Goal: Navigation & Orientation: Understand site structure

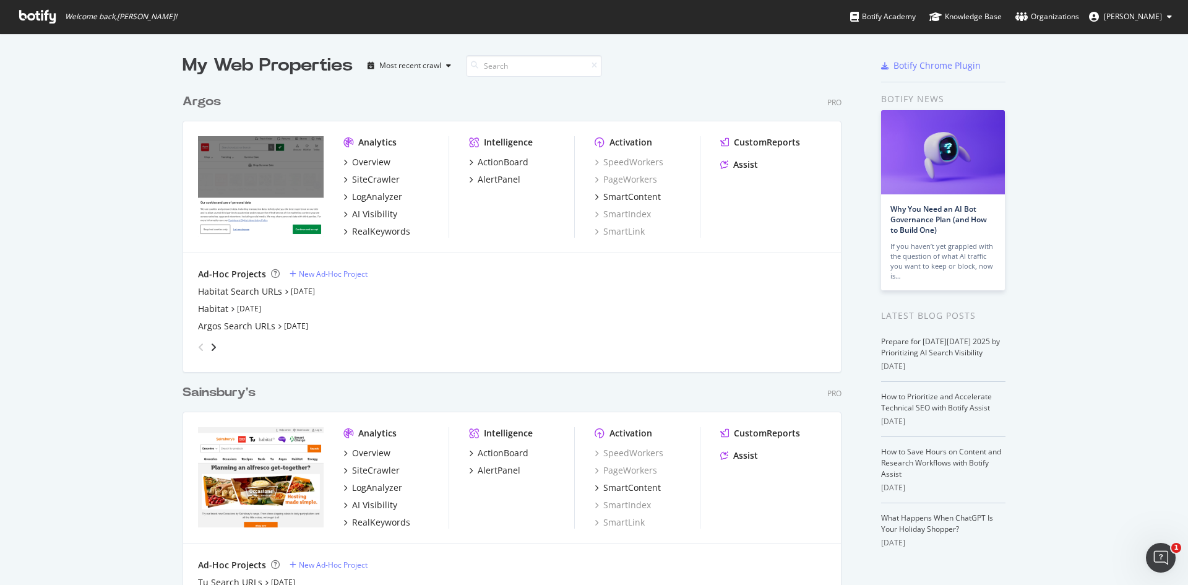
click at [212, 348] on div "angle-right" at bounding box center [213, 347] width 9 height 12
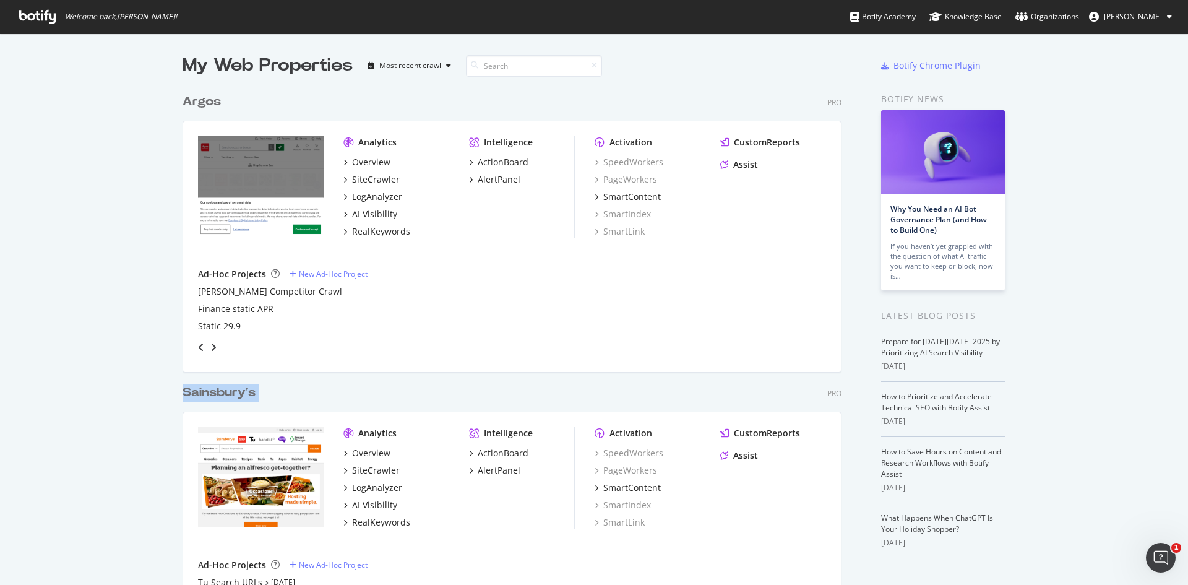
click at [212, 348] on div "angle-right" at bounding box center [213, 347] width 9 height 12
click at [195, 340] on div "angle-left" at bounding box center [201, 347] width 16 height 20
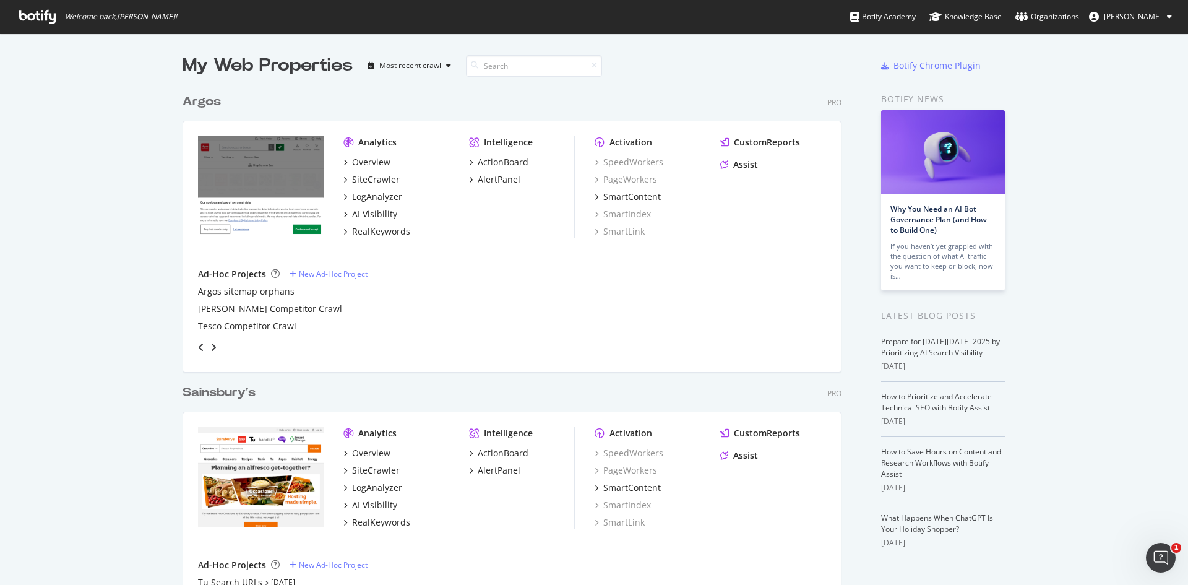
click at [195, 340] on div "angle-left" at bounding box center [201, 347] width 16 height 20
click at [100, 302] on div "My Web Properties Most recent crawl Argos Pro Analytics Overview SiteCrawler Lo…" at bounding box center [594, 356] width 1188 height 646
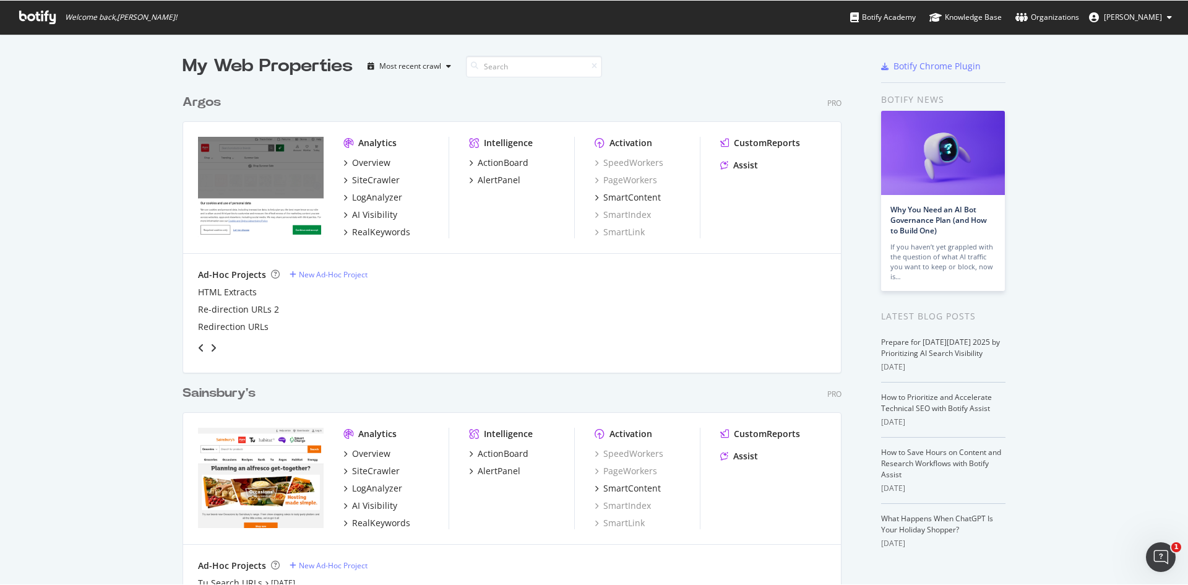
scroll to position [575, 1169]
